Goal: Transaction & Acquisition: Download file/media

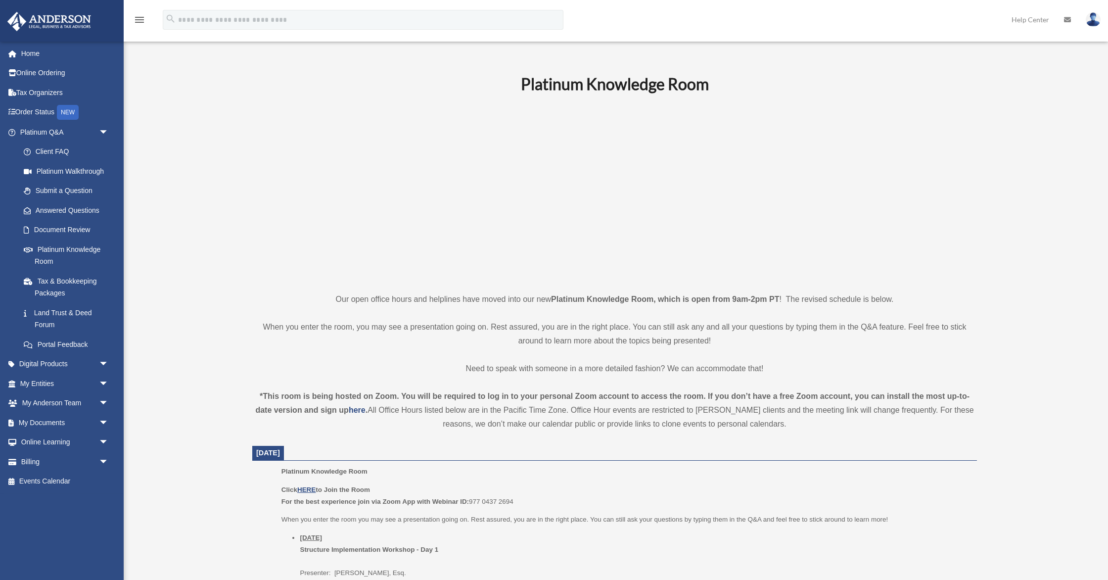
scroll to position [651, 0]
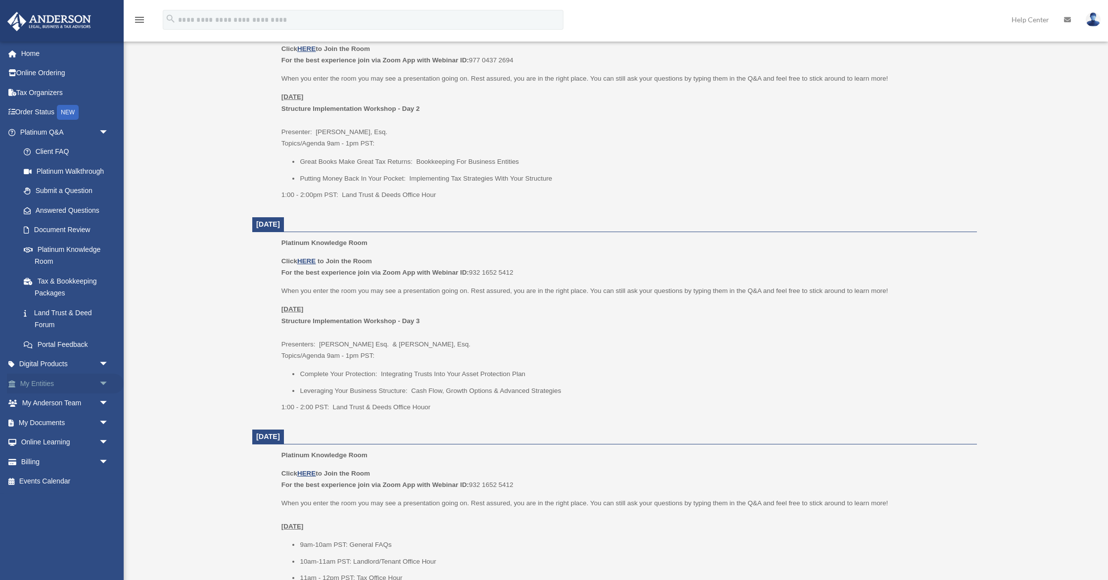
click at [103, 381] on span "arrow_drop_down" at bounding box center [109, 383] width 20 height 20
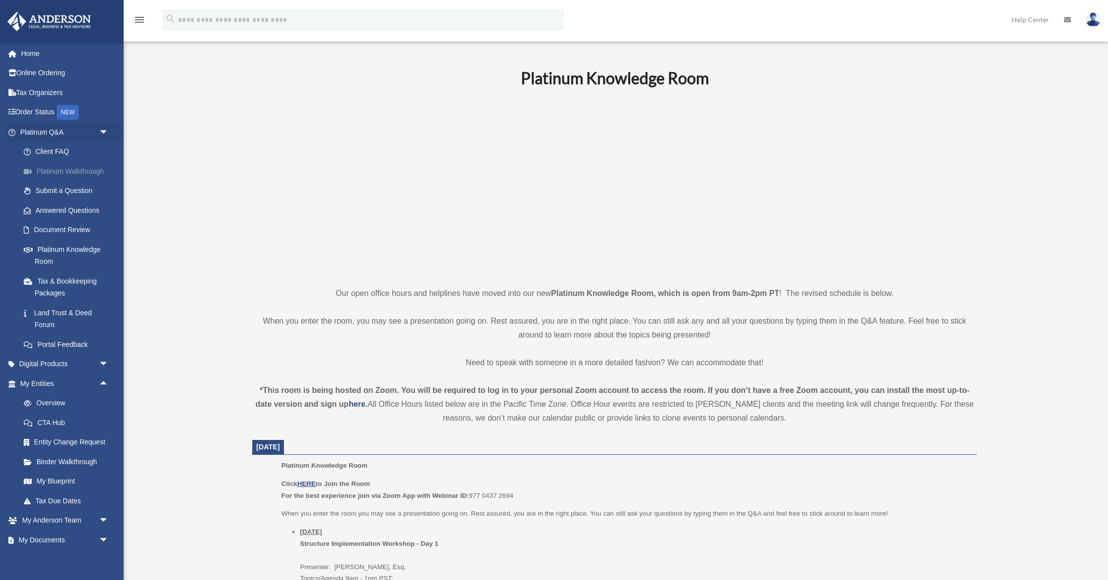
scroll to position [0, 0]
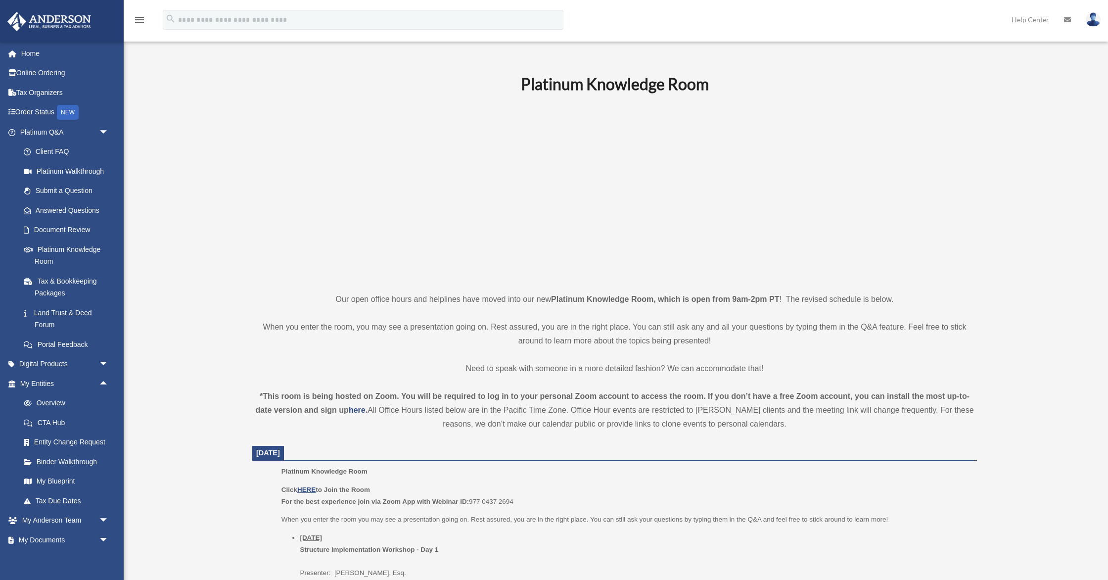
click at [139, 18] on icon "menu" at bounding box center [140, 20] width 12 height 12
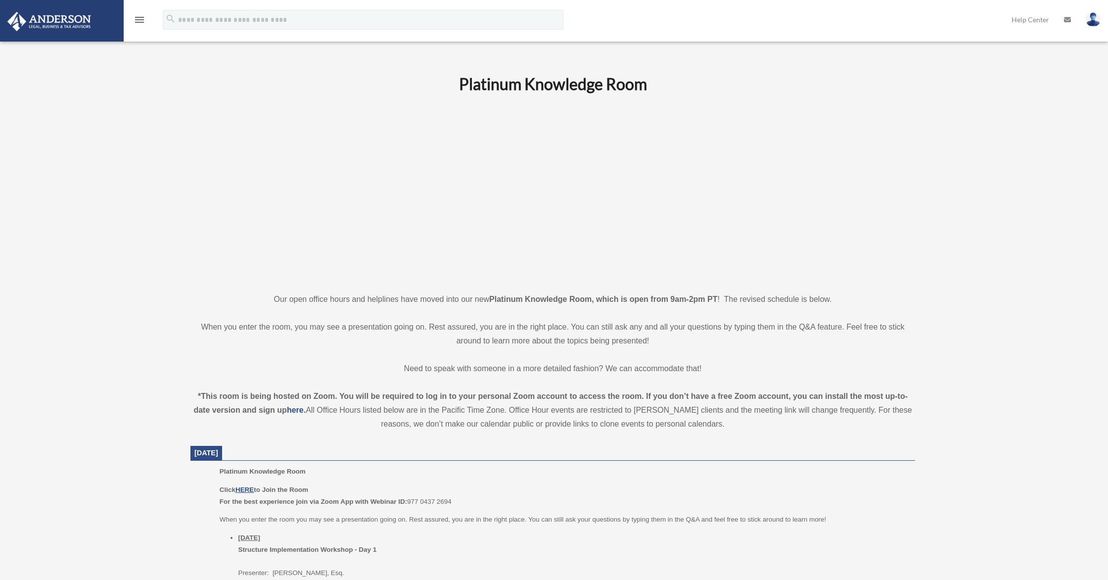
click at [139, 18] on icon "menu" at bounding box center [140, 20] width 12 height 12
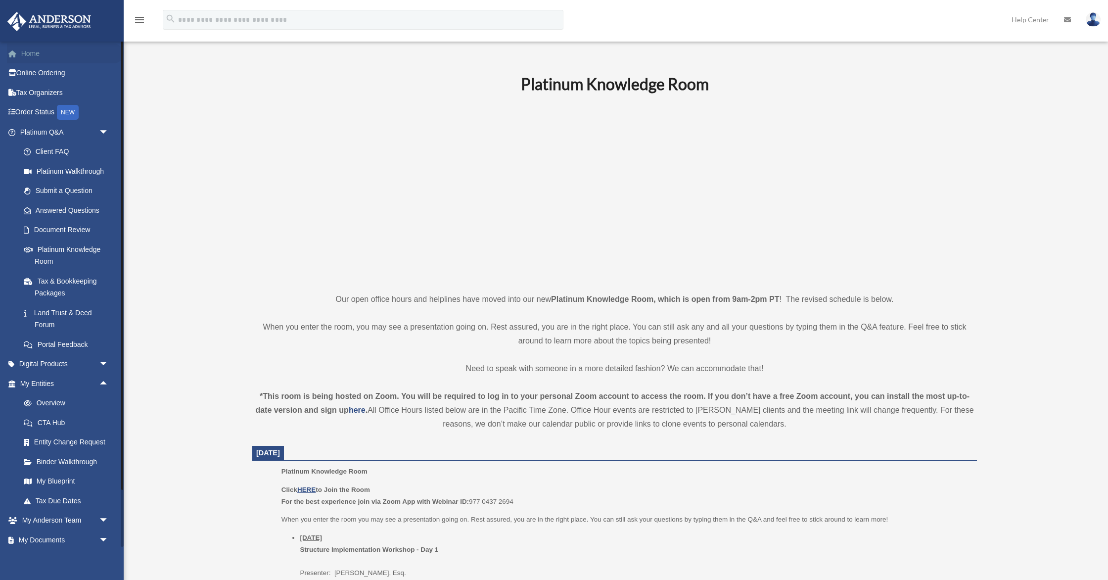
click at [30, 54] on link "Home" at bounding box center [65, 54] width 117 height 20
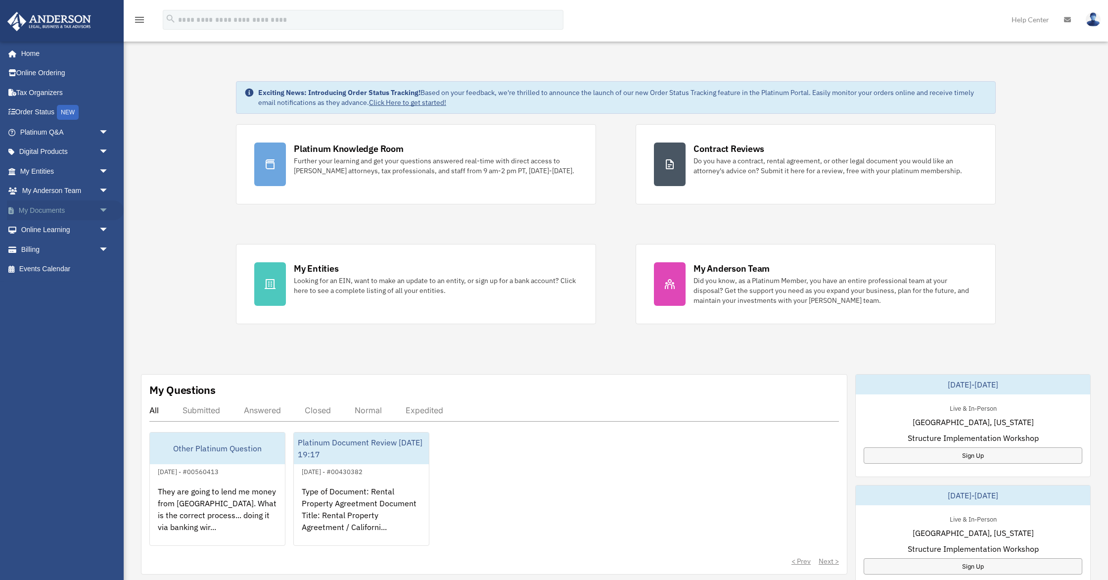
click at [101, 210] on span "arrow_drop_down" at bounding box center [109, 210] width 20 height 20
click at [43, 227] on link "Box" at bounding box center [69, 230] width 110 height 20
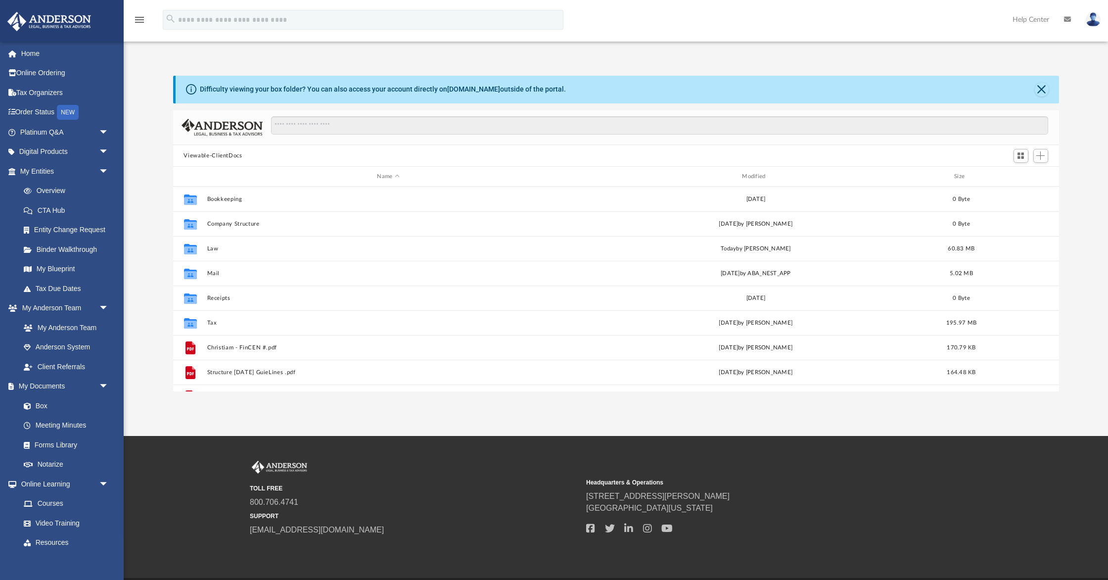
scroll to position [224, 886]
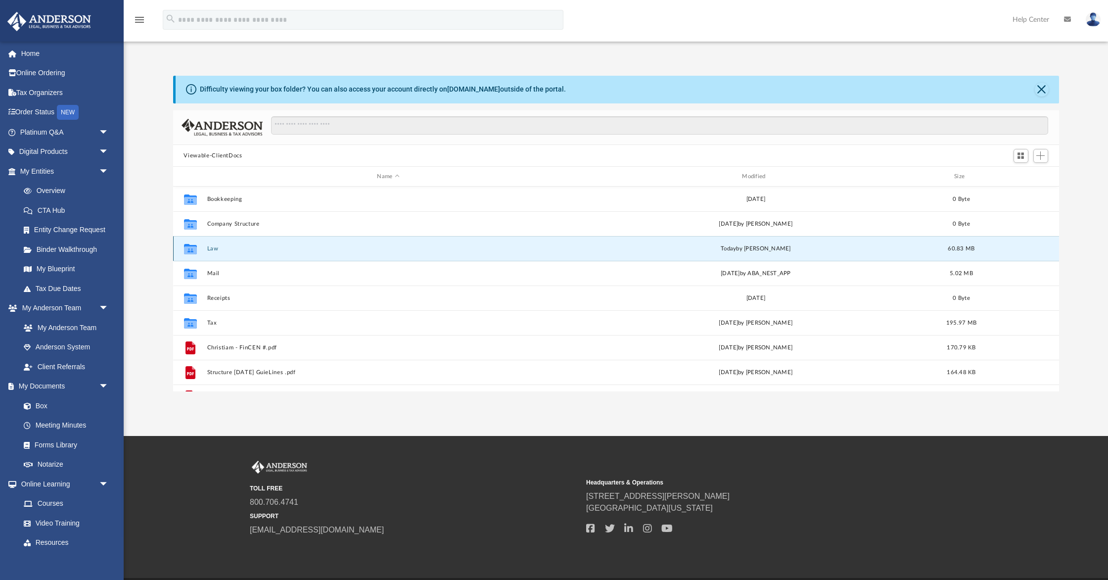
click at [213, 247] on button "Law" at bounding box center [388, 248] width 363 height 6
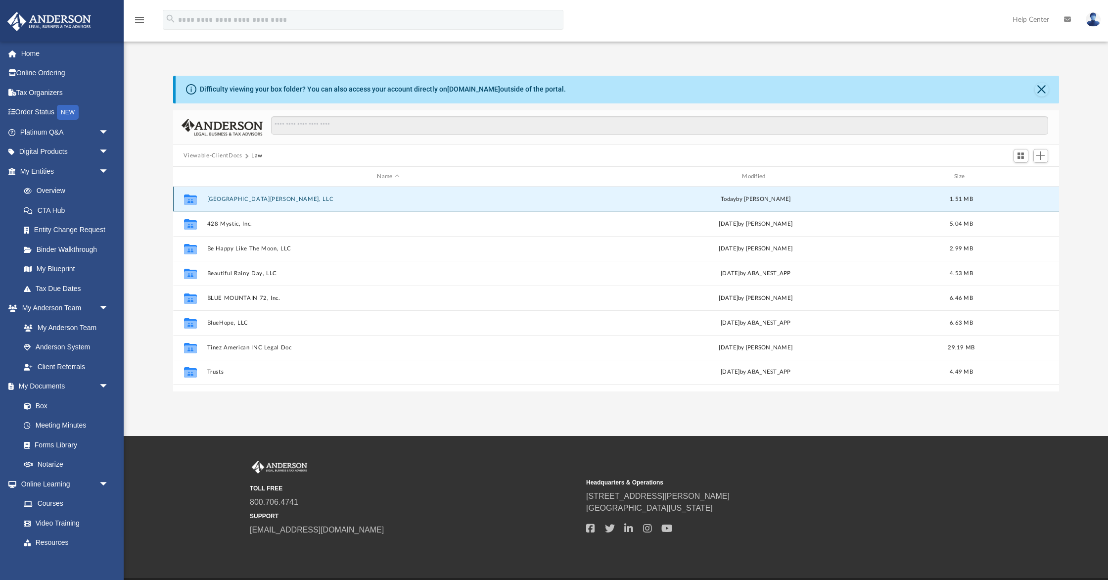
click at [215, 196] on button "[GEOGRAPHIC_DATA][PERSON_NAME], LLC" at bounding box center [388, 199] width 363 height 6
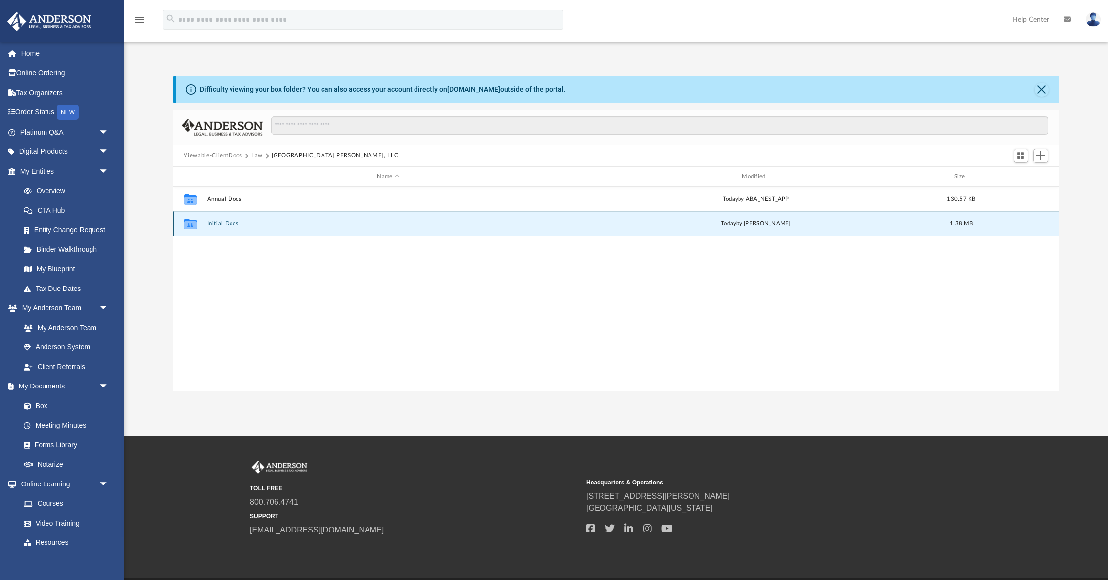
click at [220, 223] on button "Initial Docs" at bounding box center [388, 224] width 363 height 6
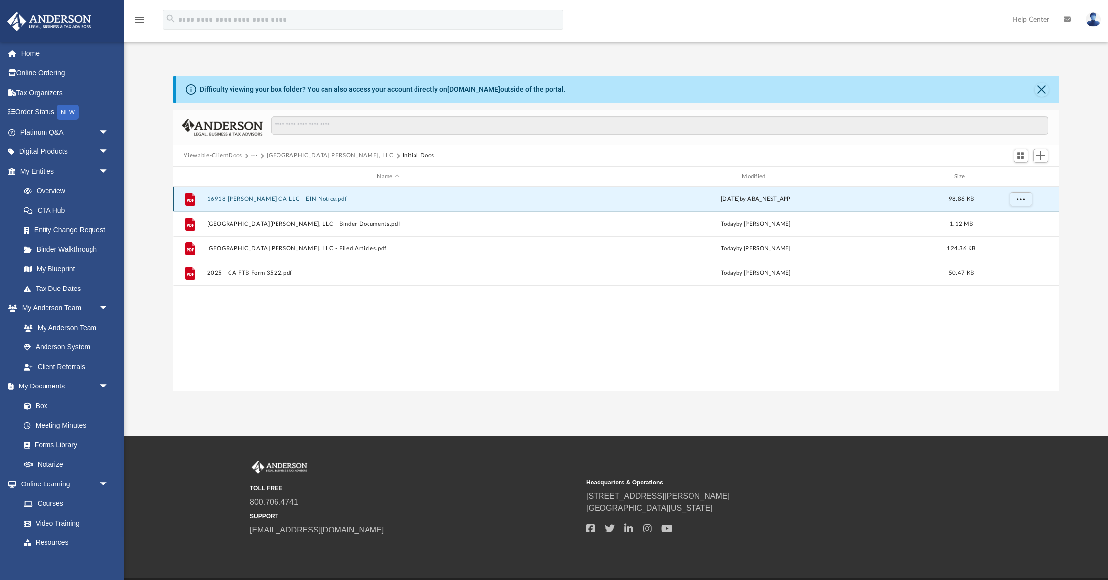
click at [293, 197] on button "16918 [PERSON_NAME] CA LLC - EIN Notice.pdf" at bounding box center [388, 199] width 363 height 6
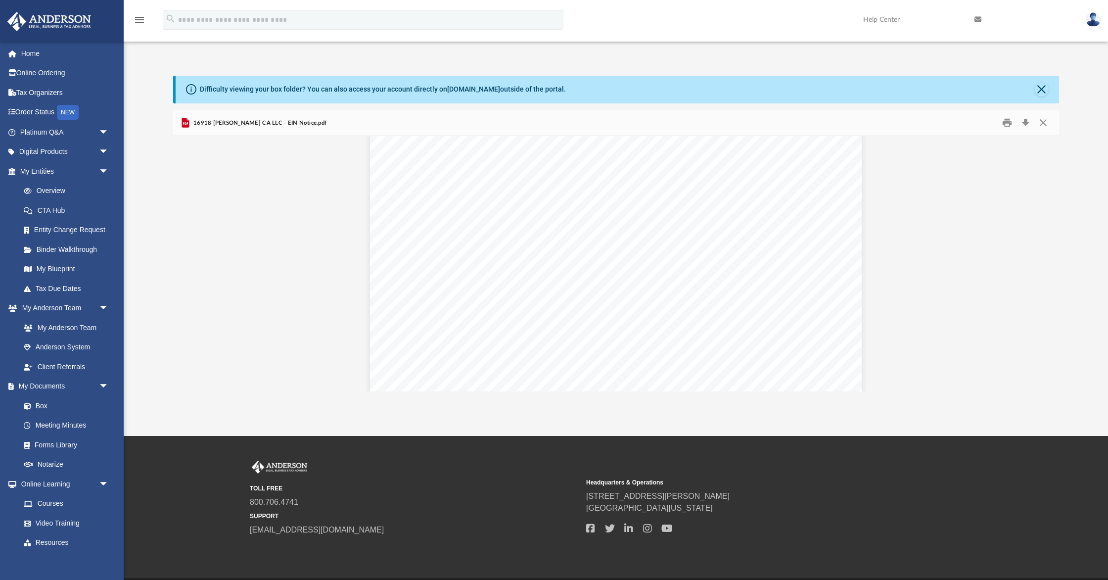
scroll to position [0, 0]
click at [1042, 88] on button "Close" at bounding box center [1041, 90] width 14 height 14
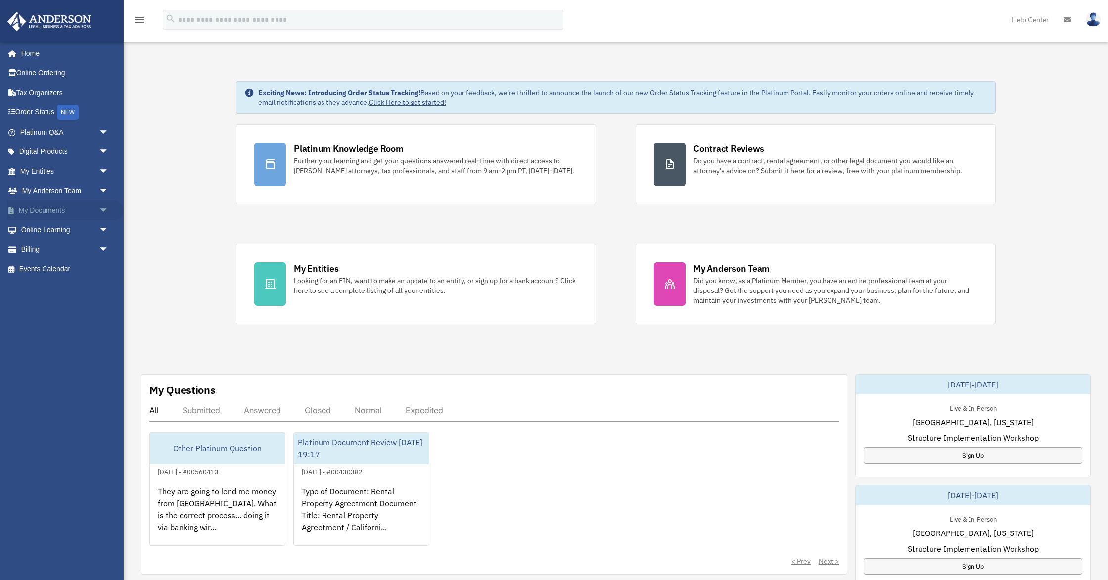
click at [102, 210] on span "arrow_drop_down" at bounding box center [109, 210] width 20 height 20
click at [64, 228] on link "Box" at bounding box center [69, 230] width 110 height 20
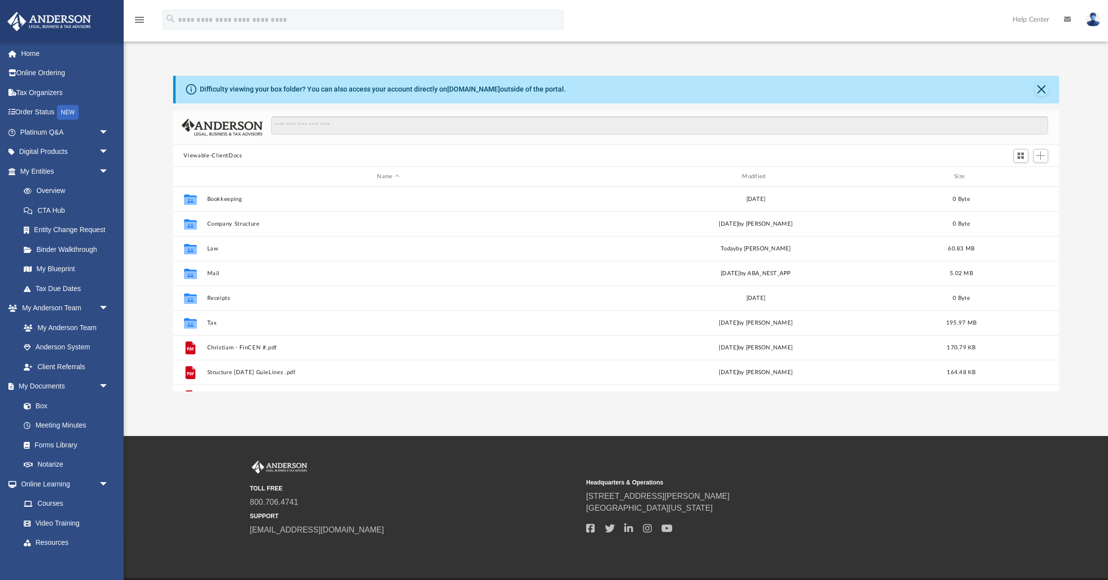
scroll to position [224, 886]
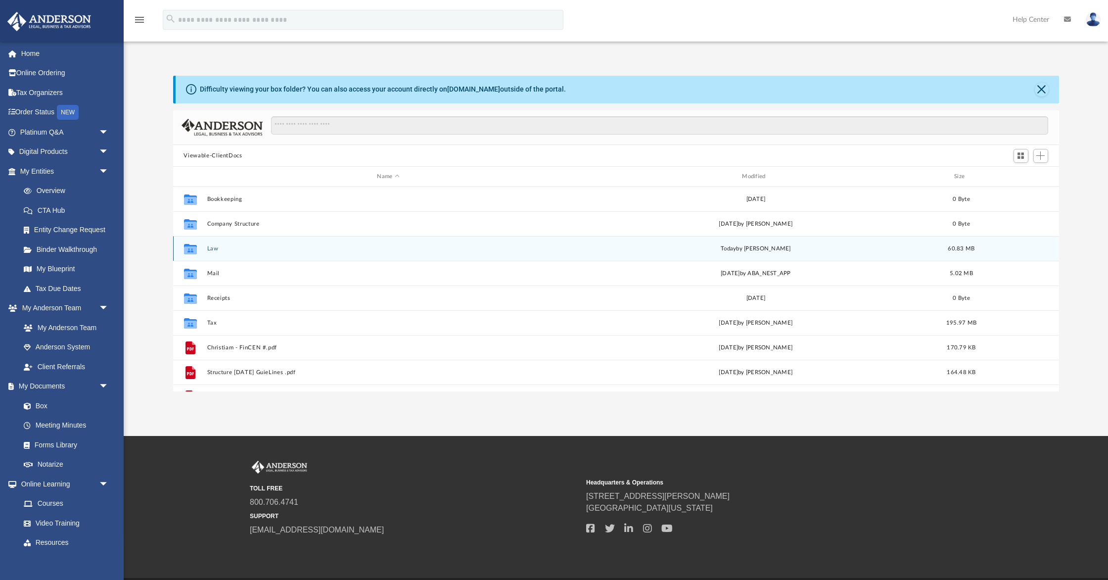
click at [212, 249] on button "Law" at bounding box center [388, 248] width 363 height 6
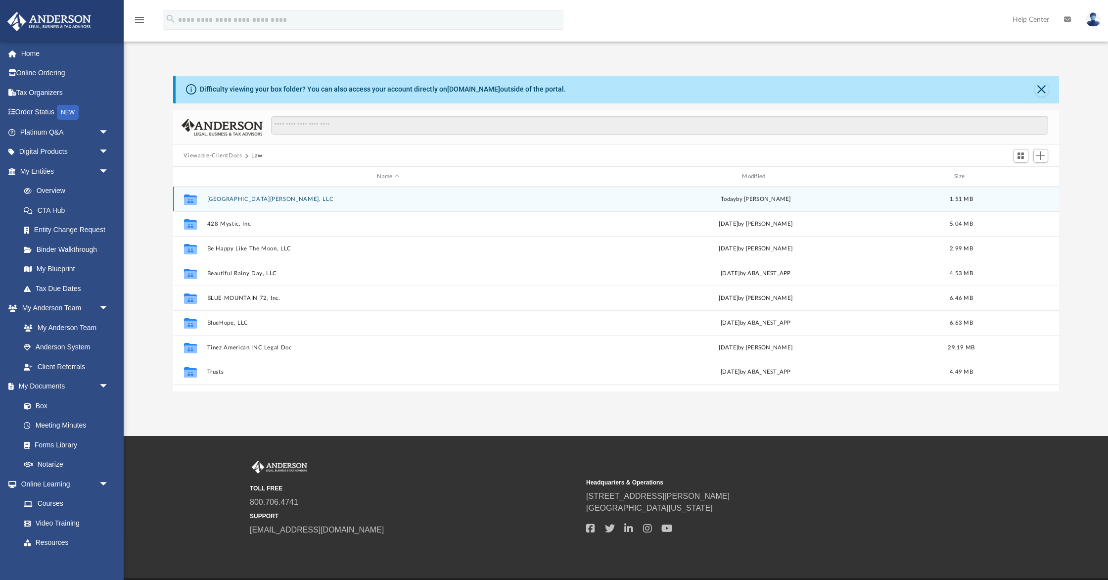
click at [240, 197] on button "[GEOGRAPHIC_DATA][PERSON_NAME], LLC" at bounding box center [388, 199] width 363 height 6
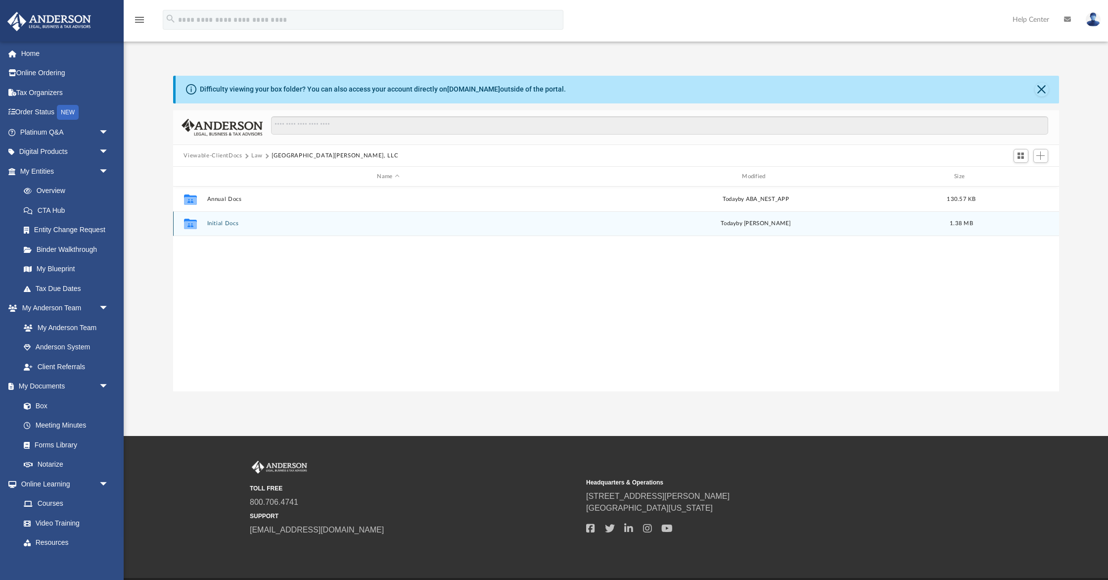
click at [227, 221] on button "Initial Docs" at bounding box center [388, 224] width 363 height 6
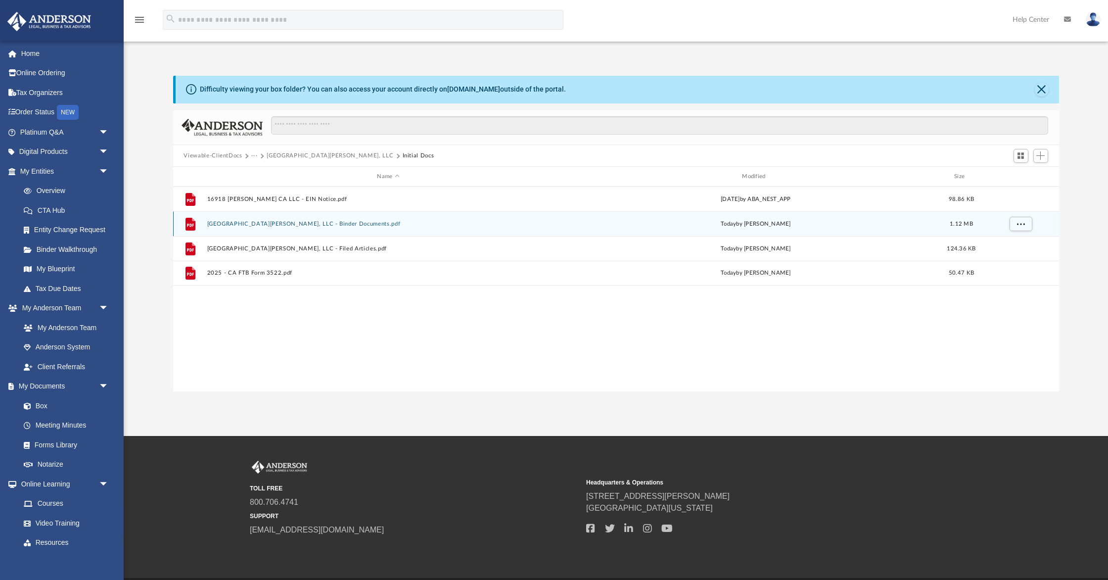
click at [294, 224] on button "[GEOGRAPHIC_DATA][PERSON_NAME], LLC - Binder Documents.pdf" at bounding box center [388, 224] width 363 height 6
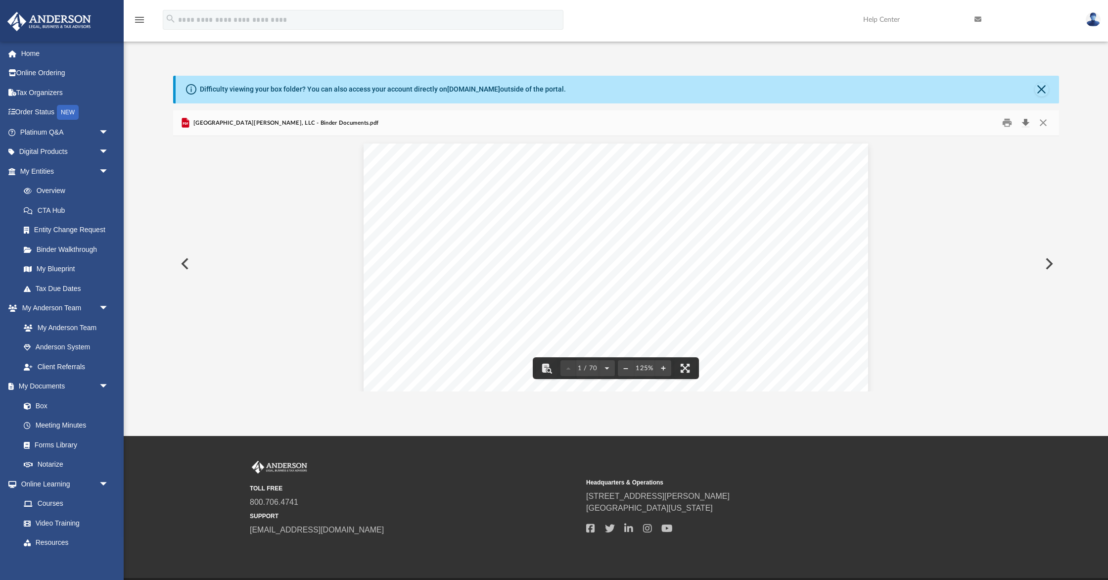
click at [1026, 121] on button "Download" at bounding box center [1026, 122] width 18 height 15
click at [1041, 90] on button "Close" at bounding box center [1041, 90] width 14 height 14
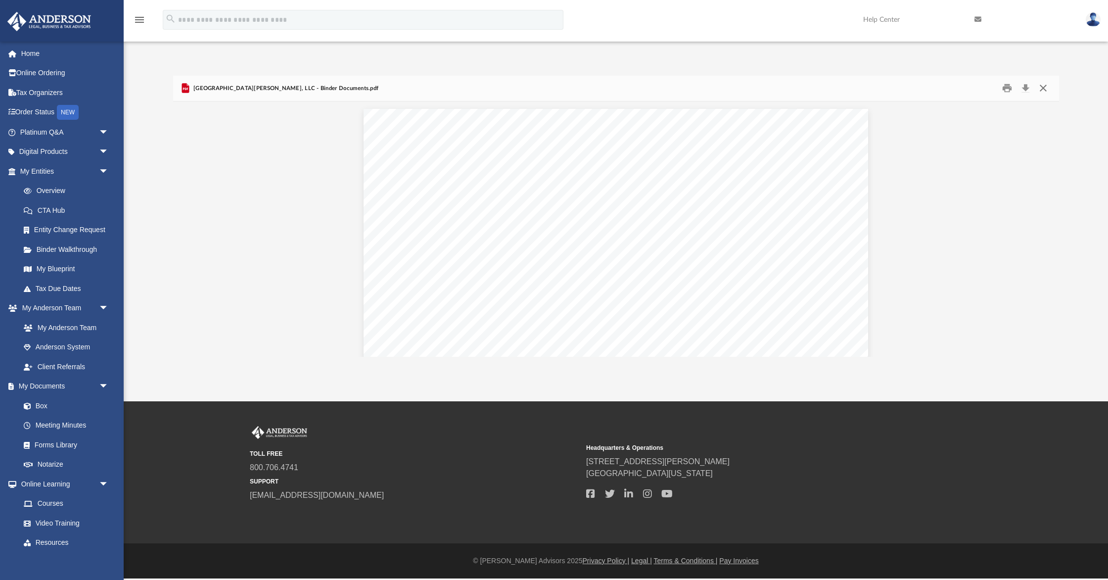
click at [1043, 88] on button "Close" at bounding box center [1043, 88] width 18 height 15
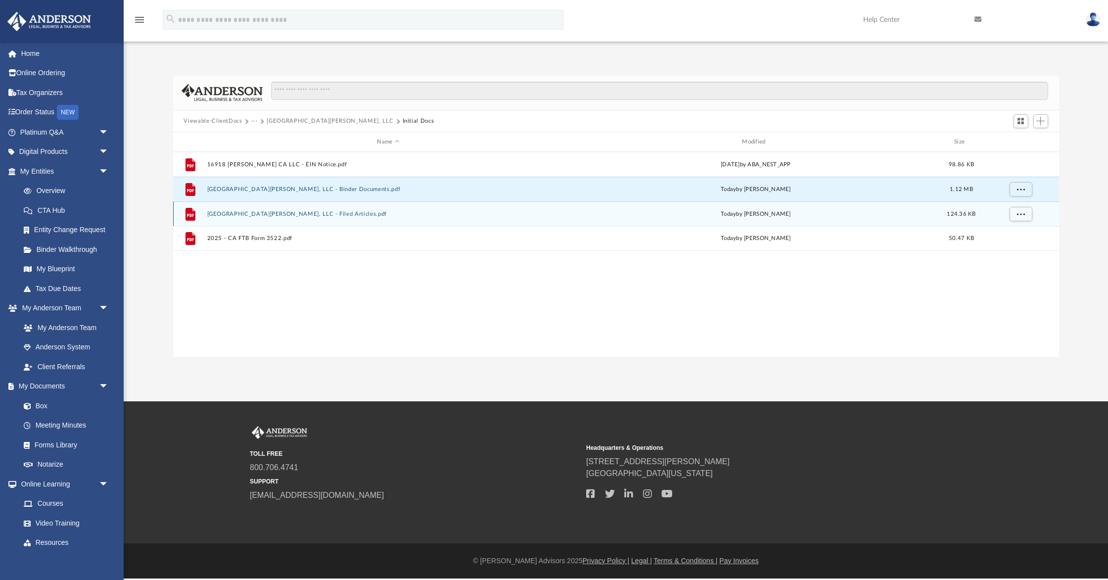
click at [261, 216] on button "[GEOGRAPHIC_DATA][PERSON_NAME], LLC - Filed Articles.pdf" at bounding box center [388, 214] width 363 height 6
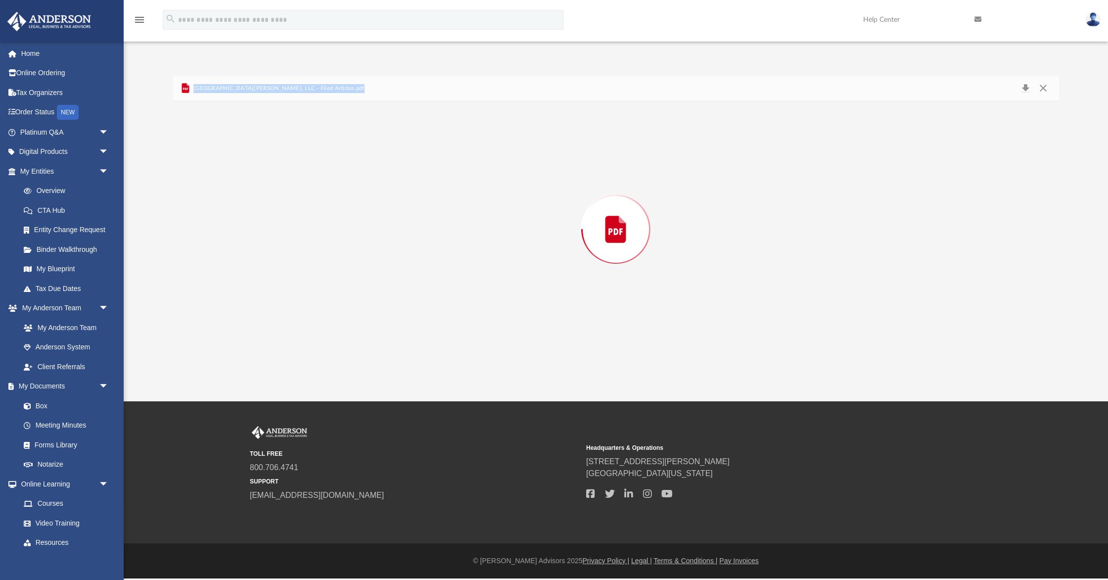
click at [261, 216] on div "Preview" at bounding box center [616, 228] width 886 height 255
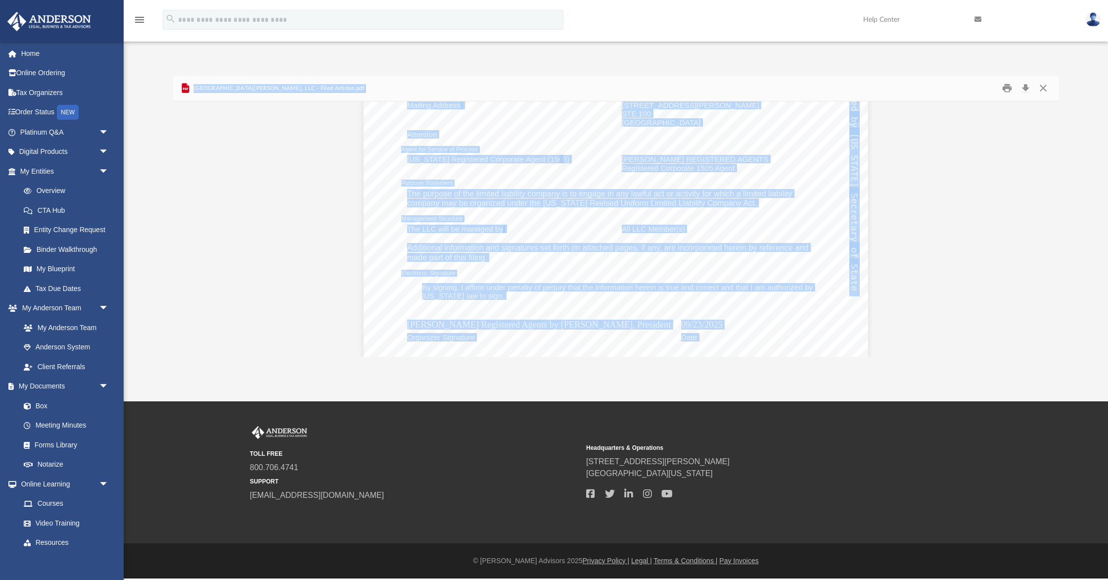
scroll to position [0, 0]
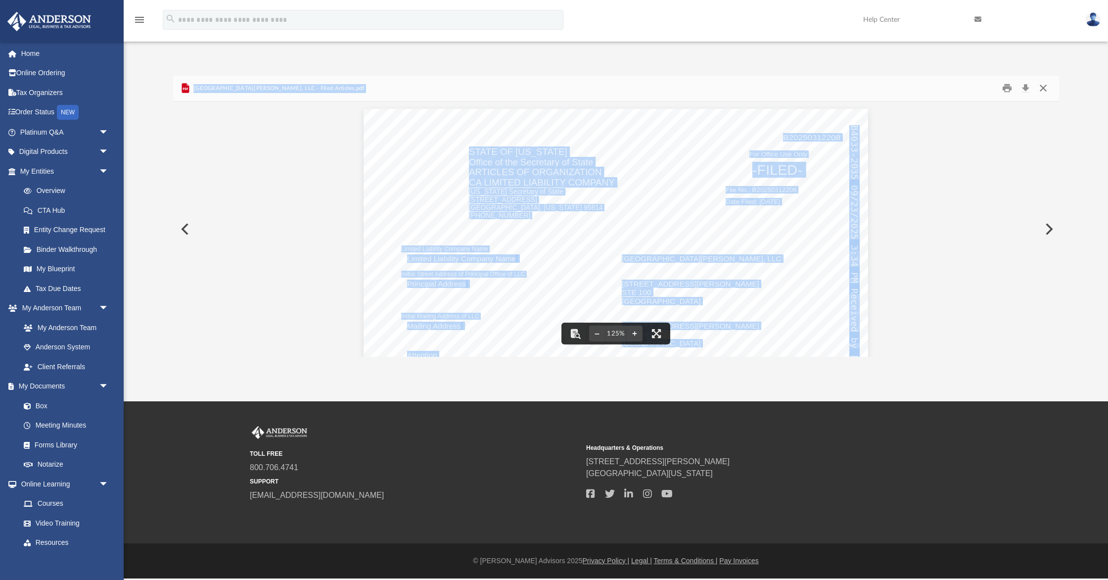
click at [1041, 87] on button "Close" at bounding box center [1043, 88] width 18 height 15
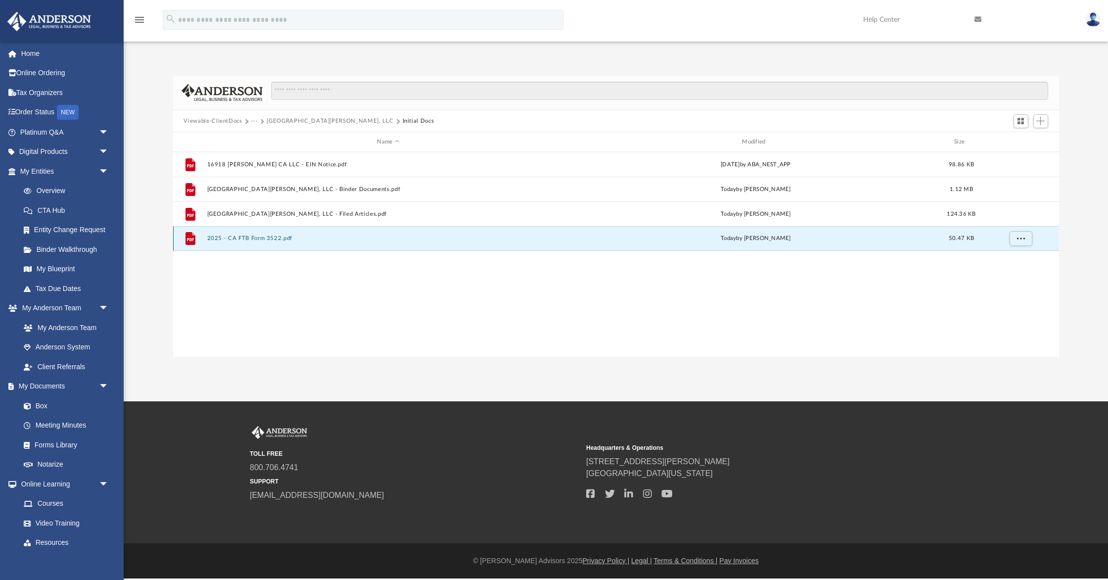
click at [261, 239] on button "2025 - CA FTB Form 3522.pdf" at bounding box center [388, 238] width 363 height 6
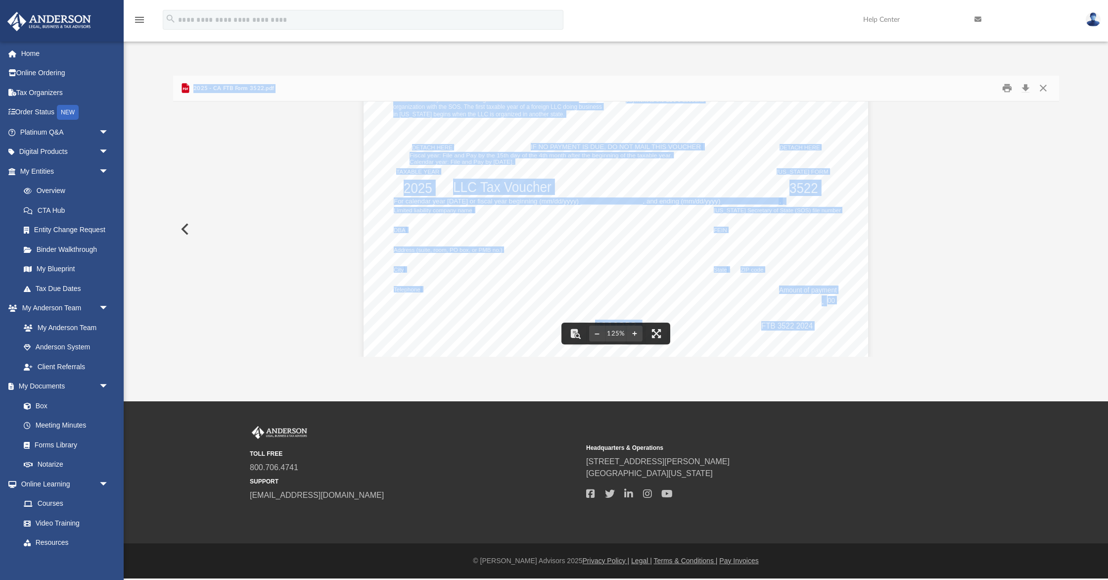
scroll to position [412, 0]
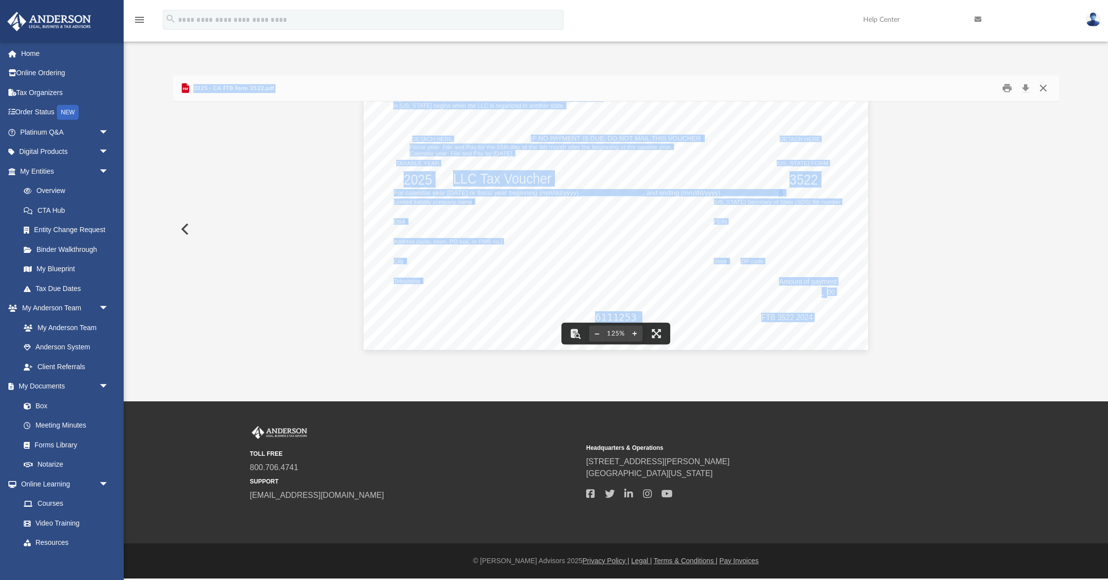
click at [1042, 86] on button "Close" at bounding box center [1043, 88] width 18 height 15
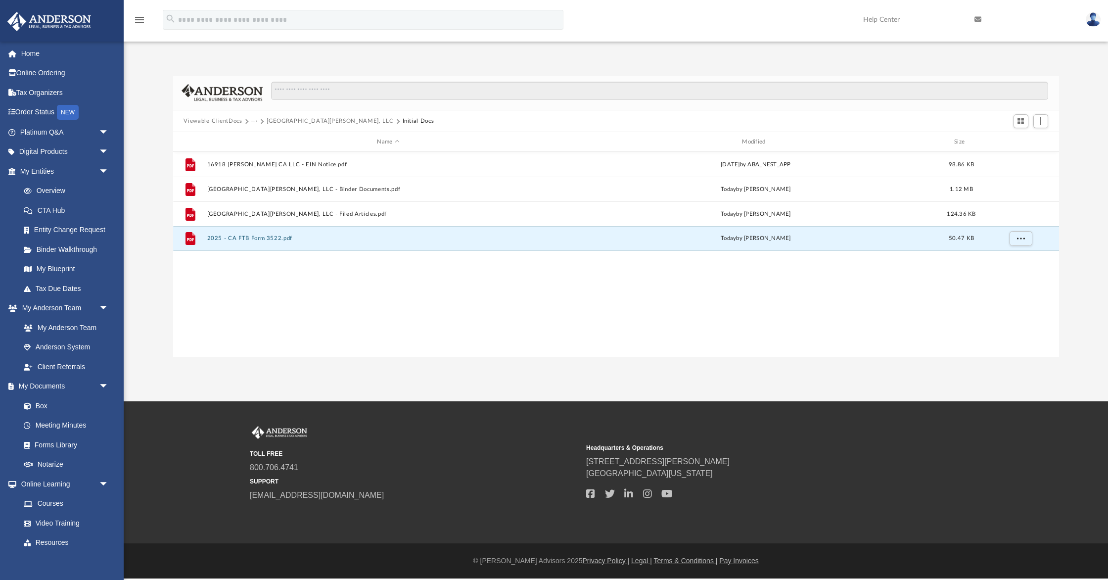
click at [230, 119] on button "Viewable-ClientDocs" at bounding box center [212, 121] width 58 height 9
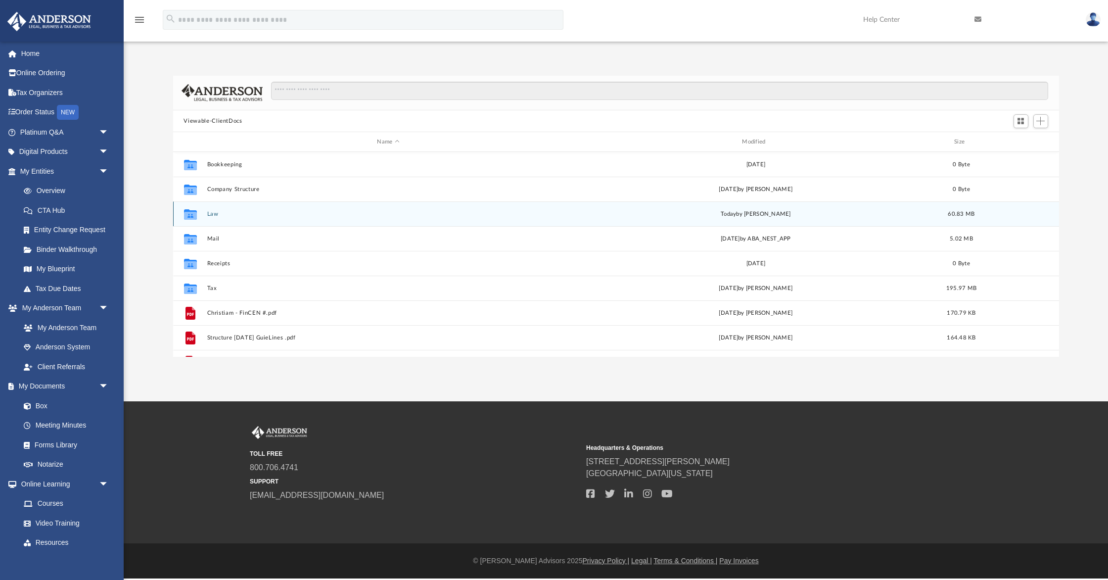
click at [211, 214] on button "Law" at bounding box center [388, 214] width 363 height 6
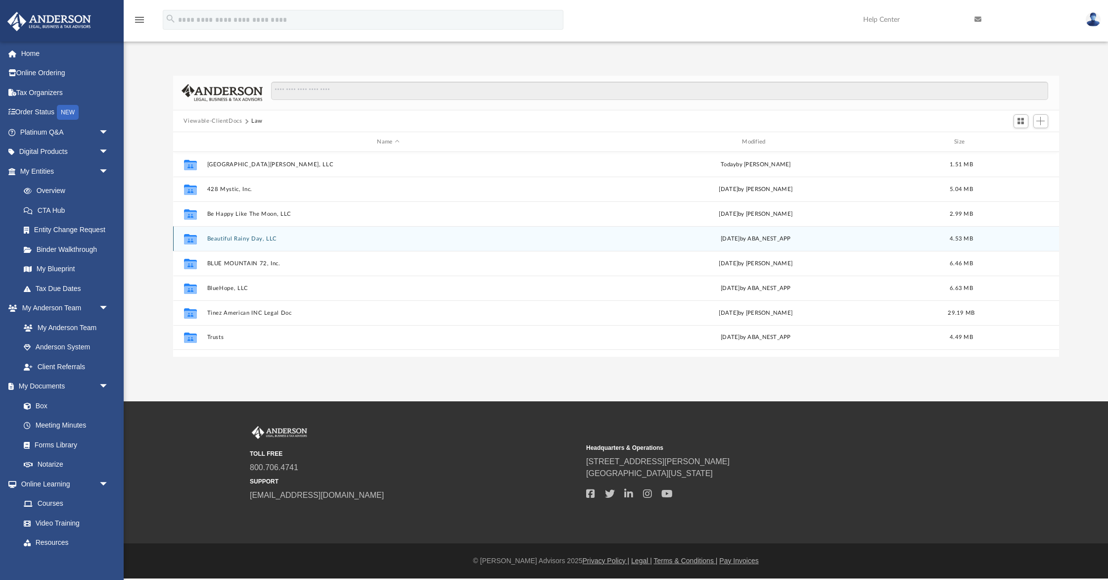
click at [238, 237] on button "Beautiful Rainy Day, LLC" at bounding box center [388, 238] width 363 height 6
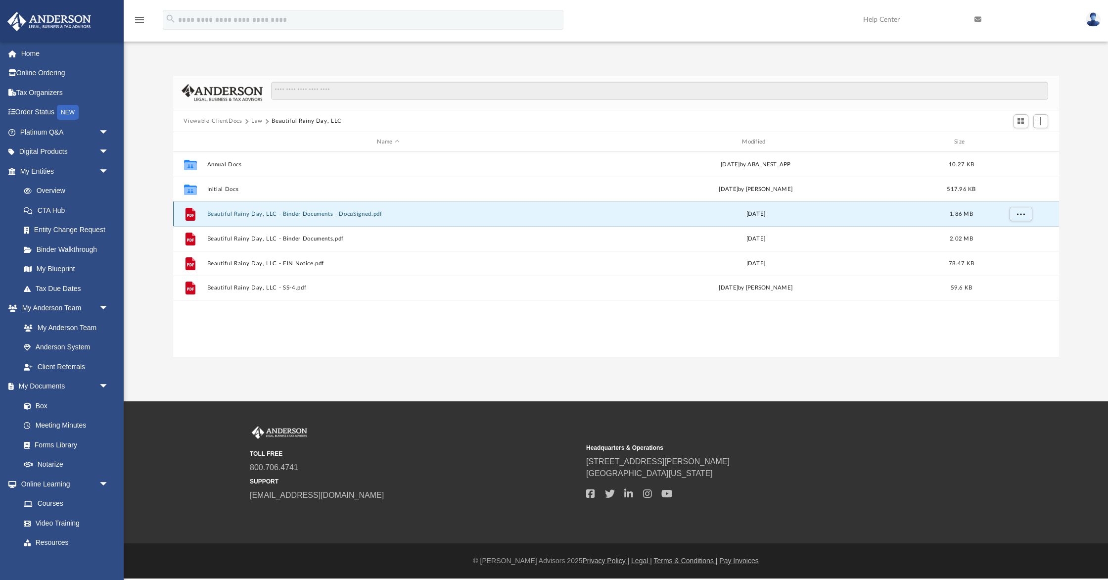
click at [329, 214] on button "Beautiful Rainy Day, LLC - Binder Documents - DocuSigned.pdf" at bounding box center [388, 214] width 363 height 6
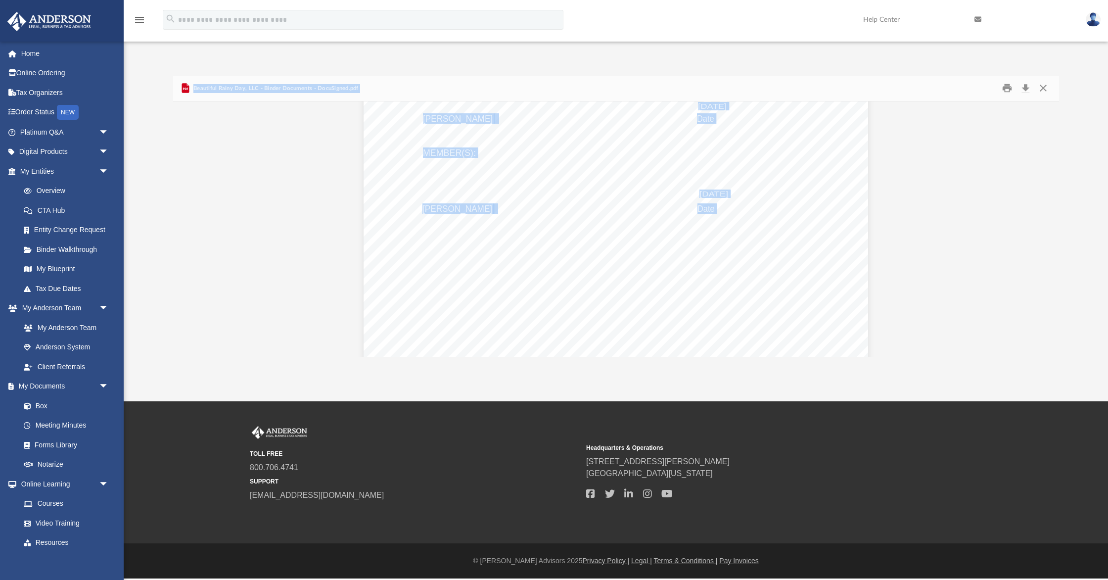
scroll to position [34932, 0]
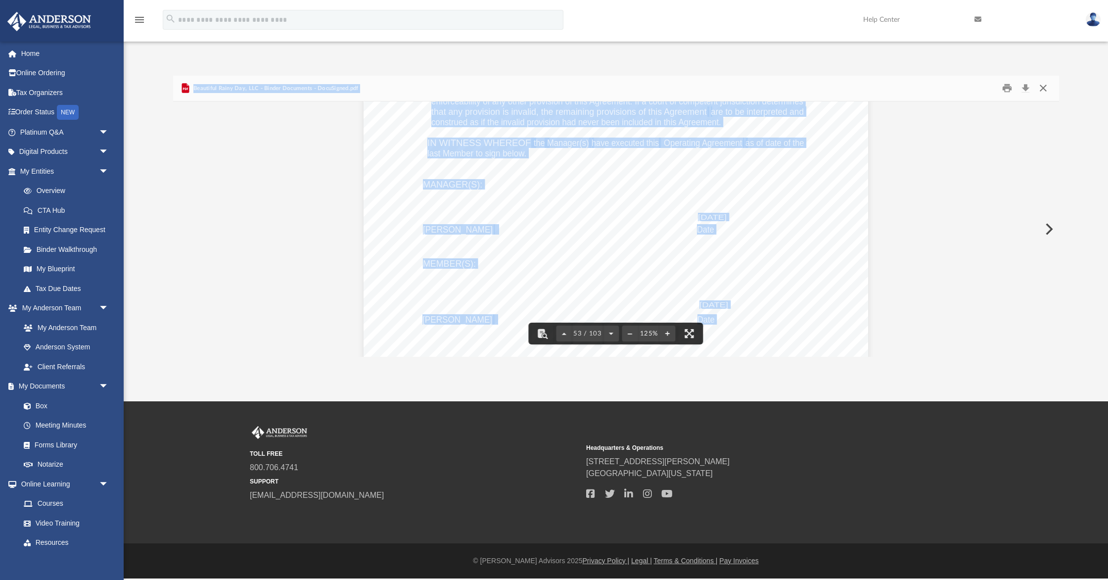
click at [1041, 88] on button "Close" at bounding box center [1043, 88] width 18 height 15
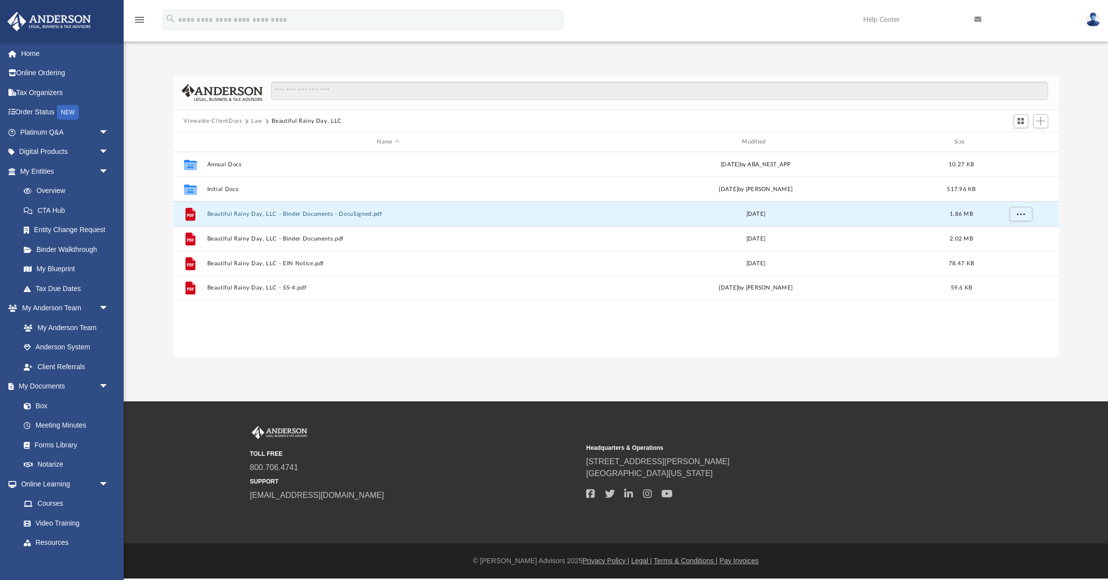
click at [255, 119] on button "Law" at bounding box center [256, 121] width 11 height 9
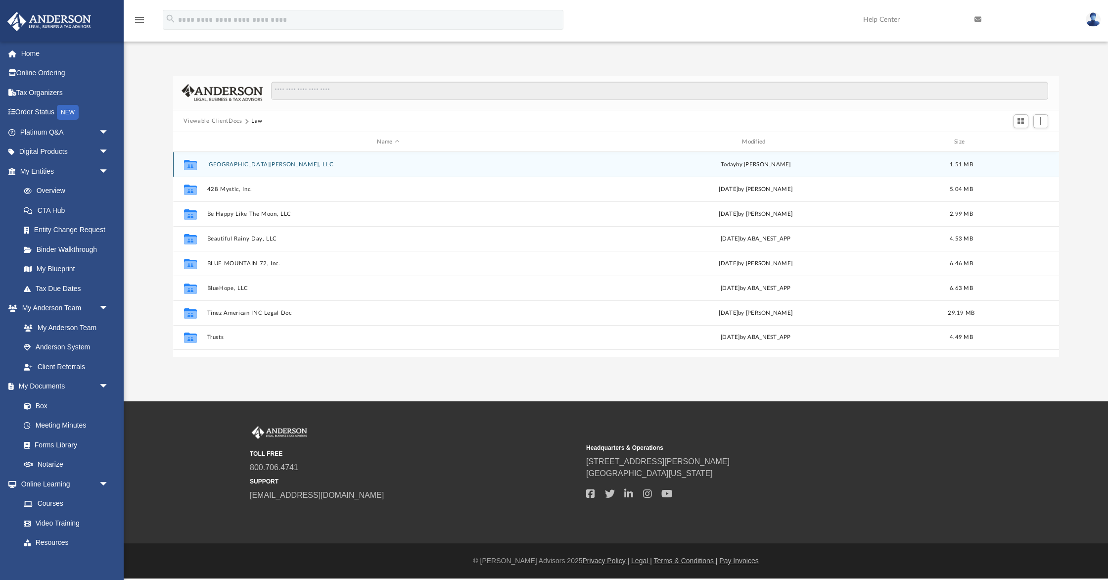
click at [237, 164] on button "[GEOGRAPHIC_DATA][PERSON_NAME], LLC" at bounding box center [388, 164] width 363 height 6
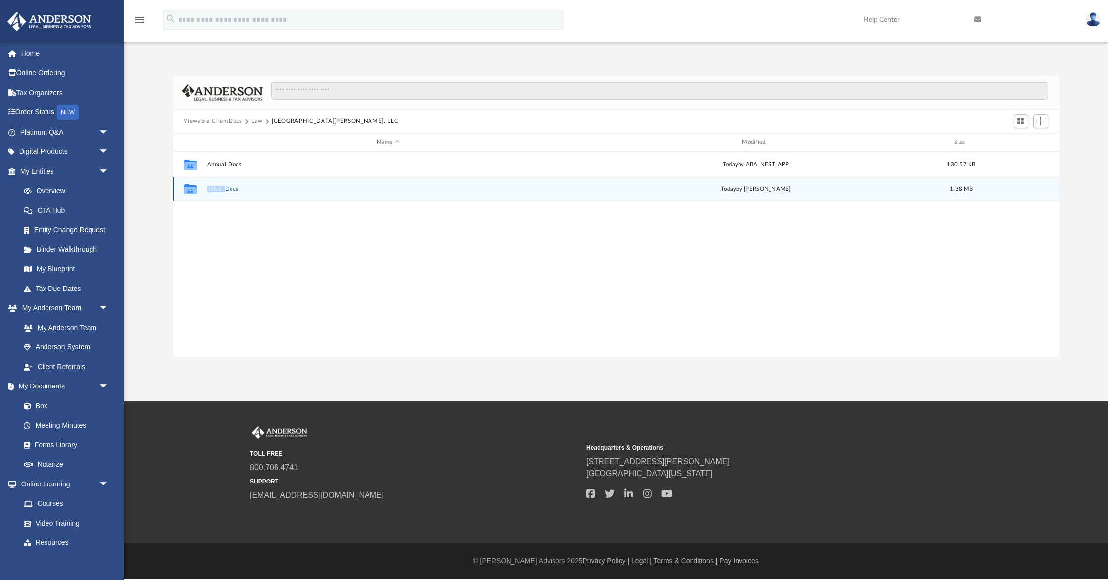
click at [225, 185] on div "Collaborated Folder Initial Docs [DATE] by [PERSON_NAME] 1.38 MB" at bounding box center [616, 189] width 886 height 25
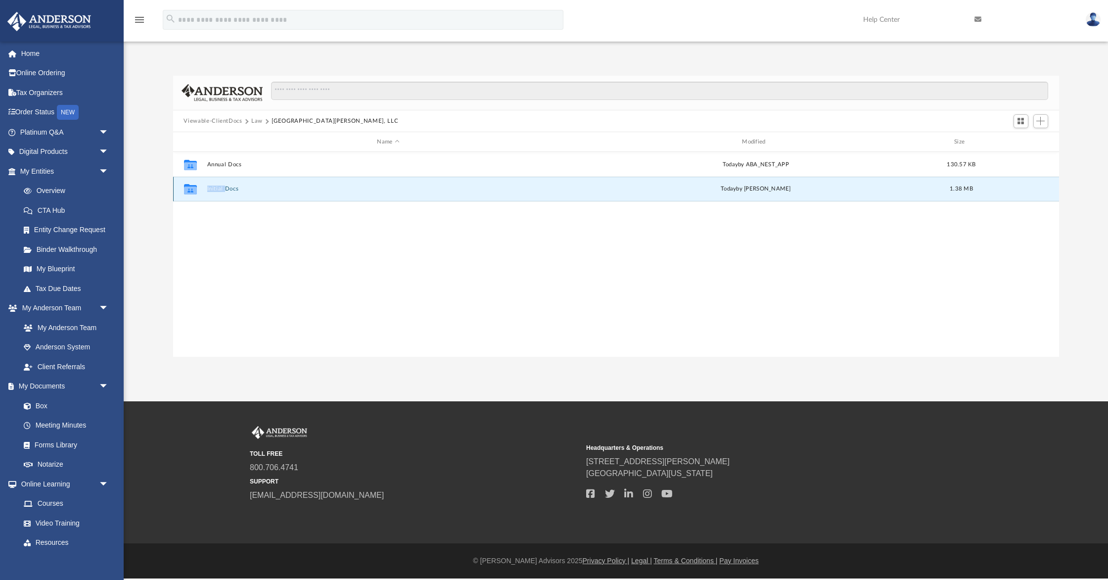
click at [221, 186] on button "Initial Docs" at bounding box center [388, 189] width 363 height 6
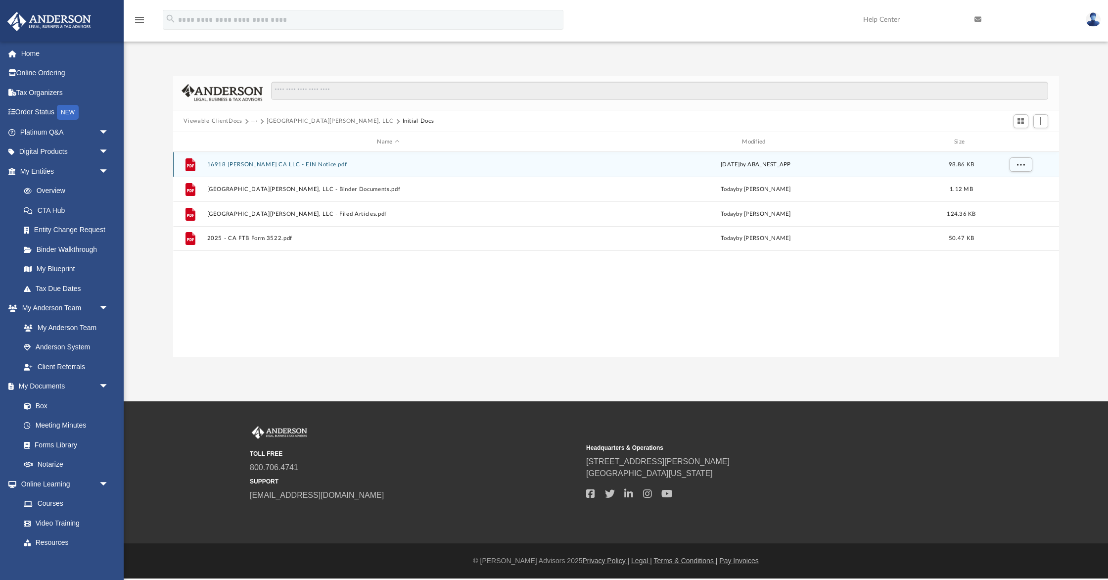
click at [298, 162] on button "16918 [PERSON_NAME] CA LLC - EIN Notice.pdf" at bounding box center [388, 164] width 363 height 6
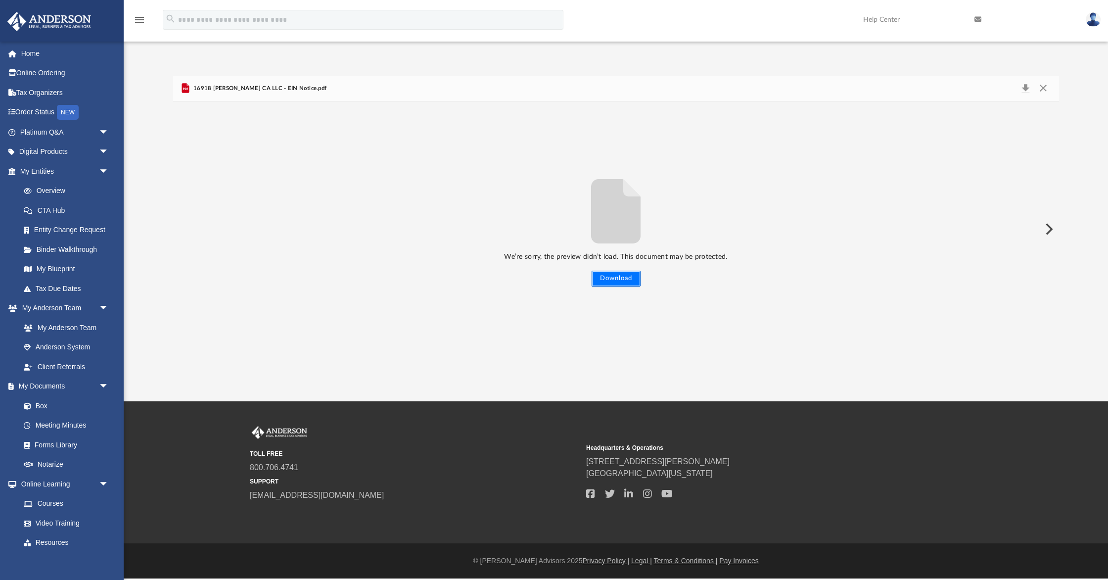
click at [627, 276] on button "Download" at bounding box center [615, 278] width 49 height 16
click at [1044, 86] on button "Close" at bounding box center [1043, 89] width 18 height 14
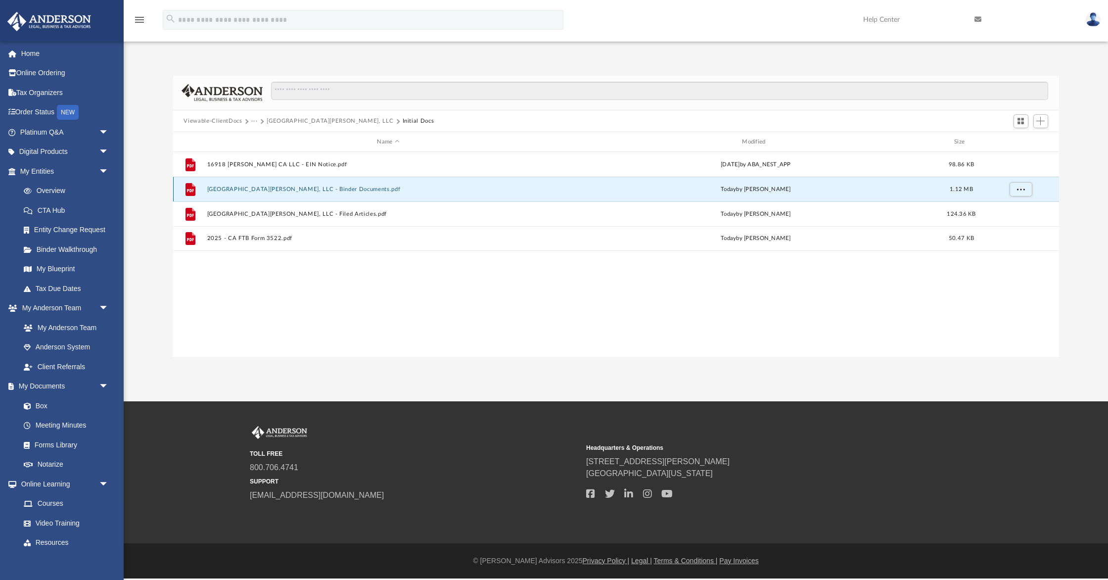
click at [306, 189] on button "[GEOGRAPHIC_DATA][PERSON_NAME], LLC - Binder Documents.pdf" at bounding box center [388, 189] width 363 height 6
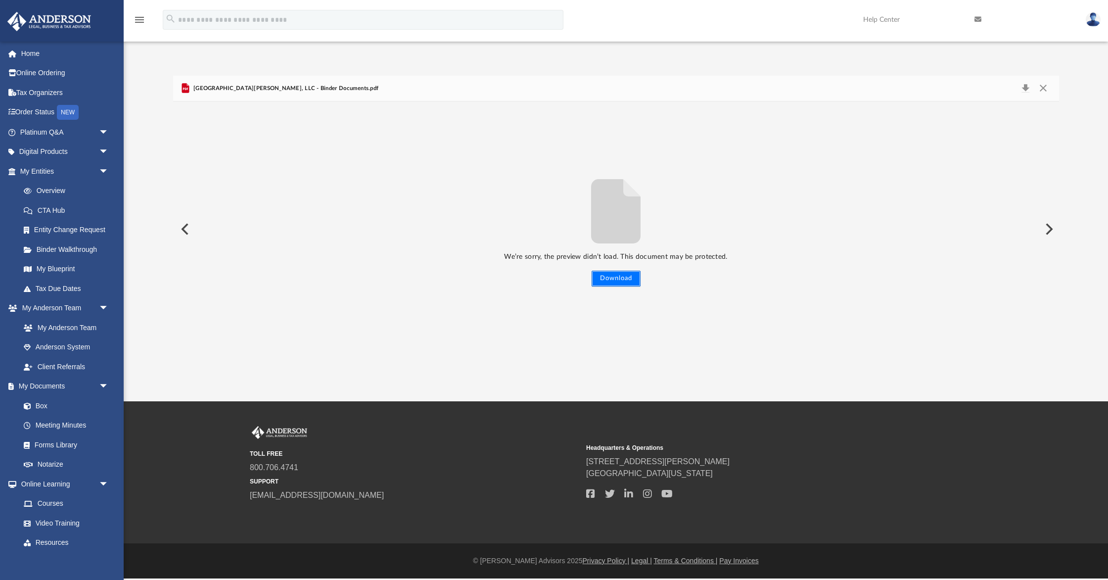
click at [618, 279] on button "Download" at bounding box center [615, 278] width 49 height 16
click at [1044, 84] on button "Close" at bounding box center [1043, 89] width 18 height 14
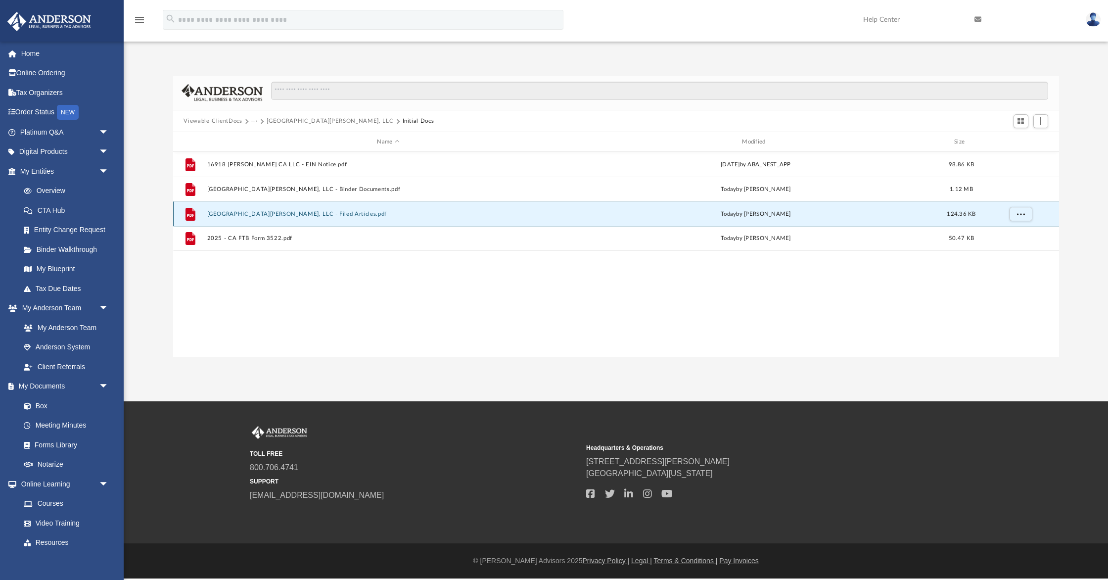
click at [292, 211] on button "[GEOGRAPHIC_DATA][PERSON_NAME], LLC - Filed Articles.pdf" at bounding box center [388, 214] width 363 height 6
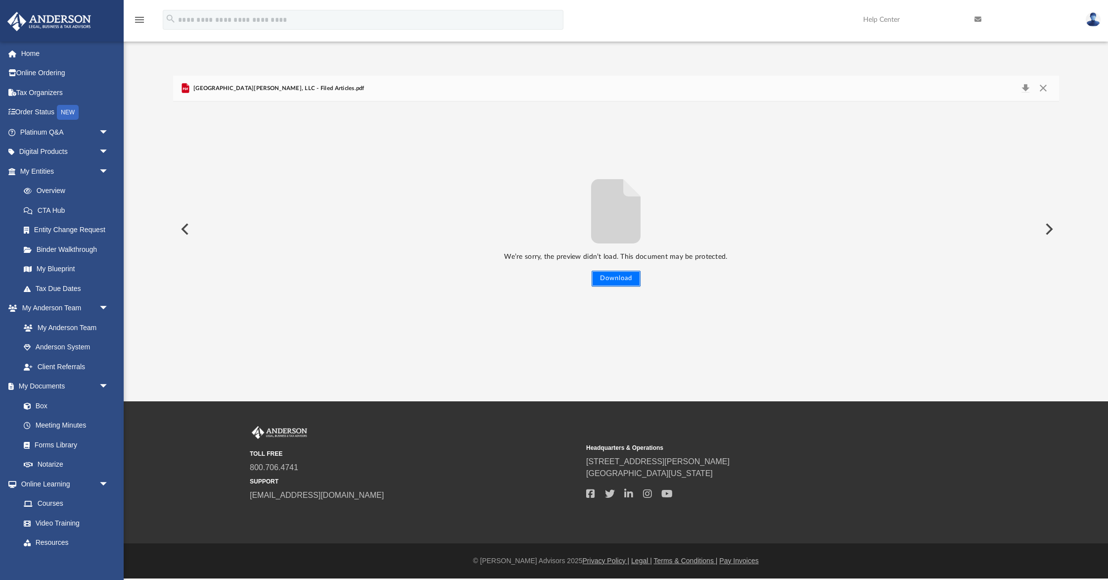
click at [620, 278] on button "Download" at bounding box center [615, 278] width 49 height 16
click at [1040, 88] on button "Close" at bounding box center [1043, 89] width 18 height 14
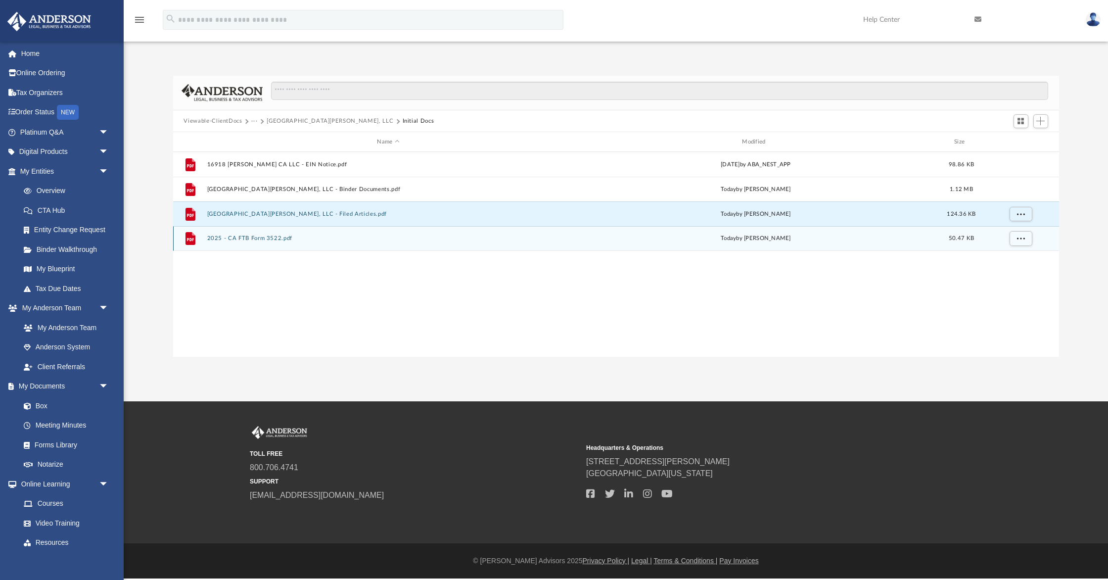
click at [258, 238] on button "2025 - CA FTB Form 3522.pdf" at bounding box center [388, 238] width 363 height 6
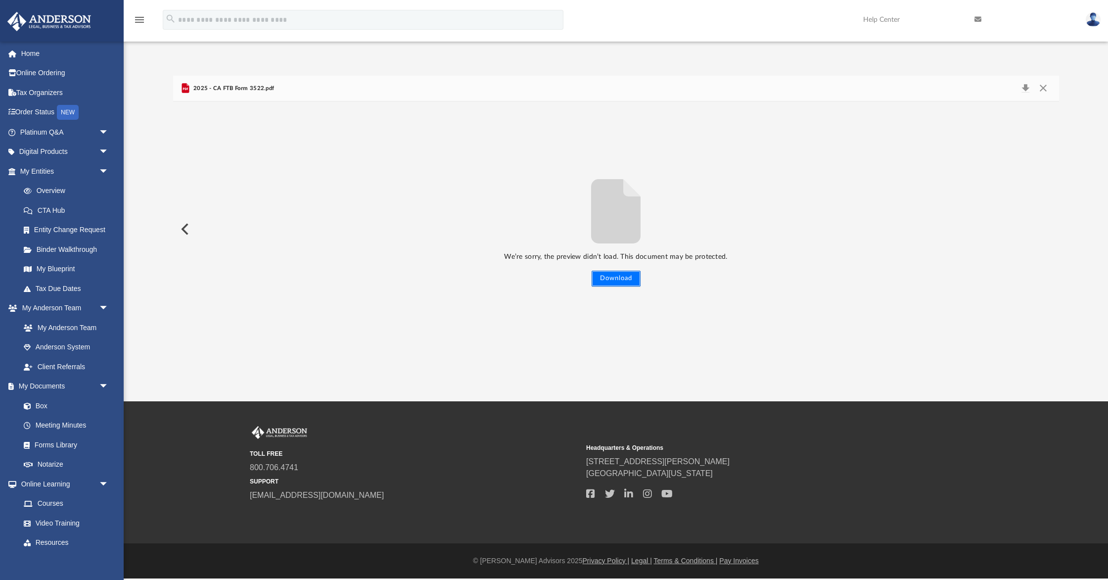
click at [611, 278] on button "Download" at bounding box center [615, 278] width 49 height 16
